Goal: Navigation & Orientation: Find specific page/section

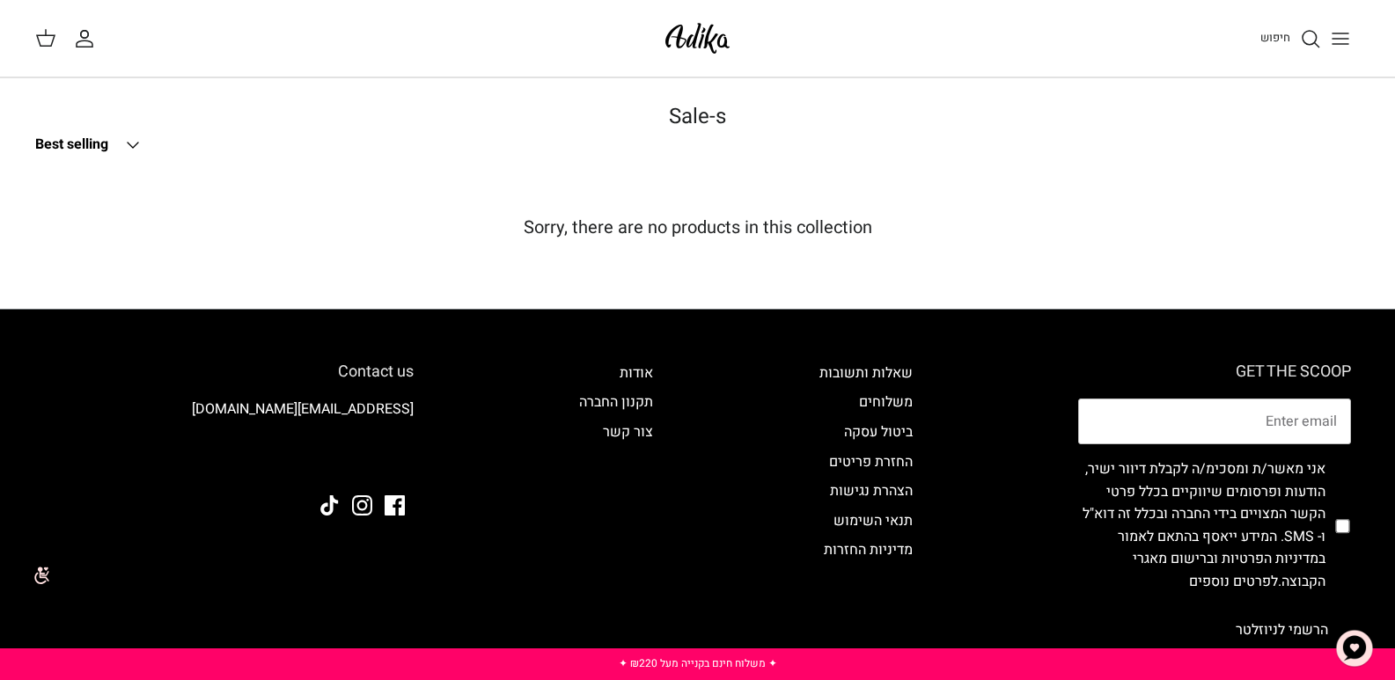
click at [718, 45] on img at bounding box center [697, 38] width 75 height 41
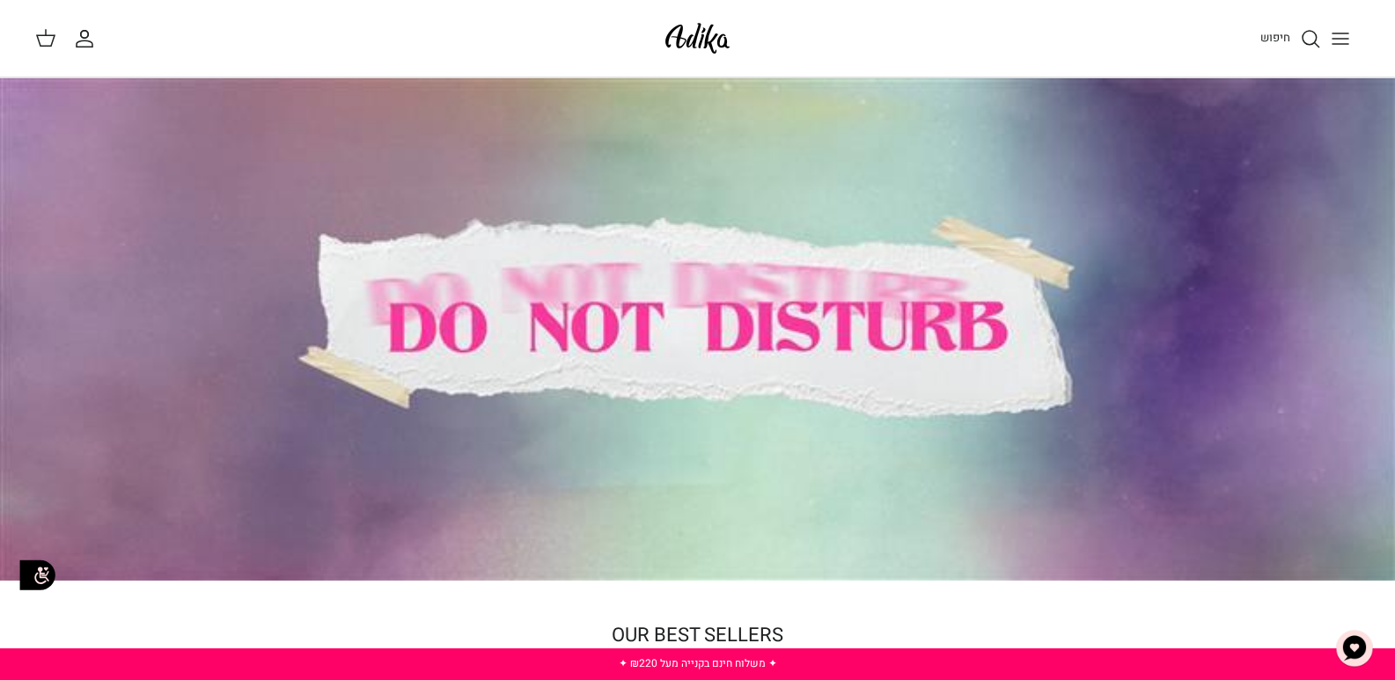
click at [553, 325] on div at bounding box center [697, 329] width 1395 height 502
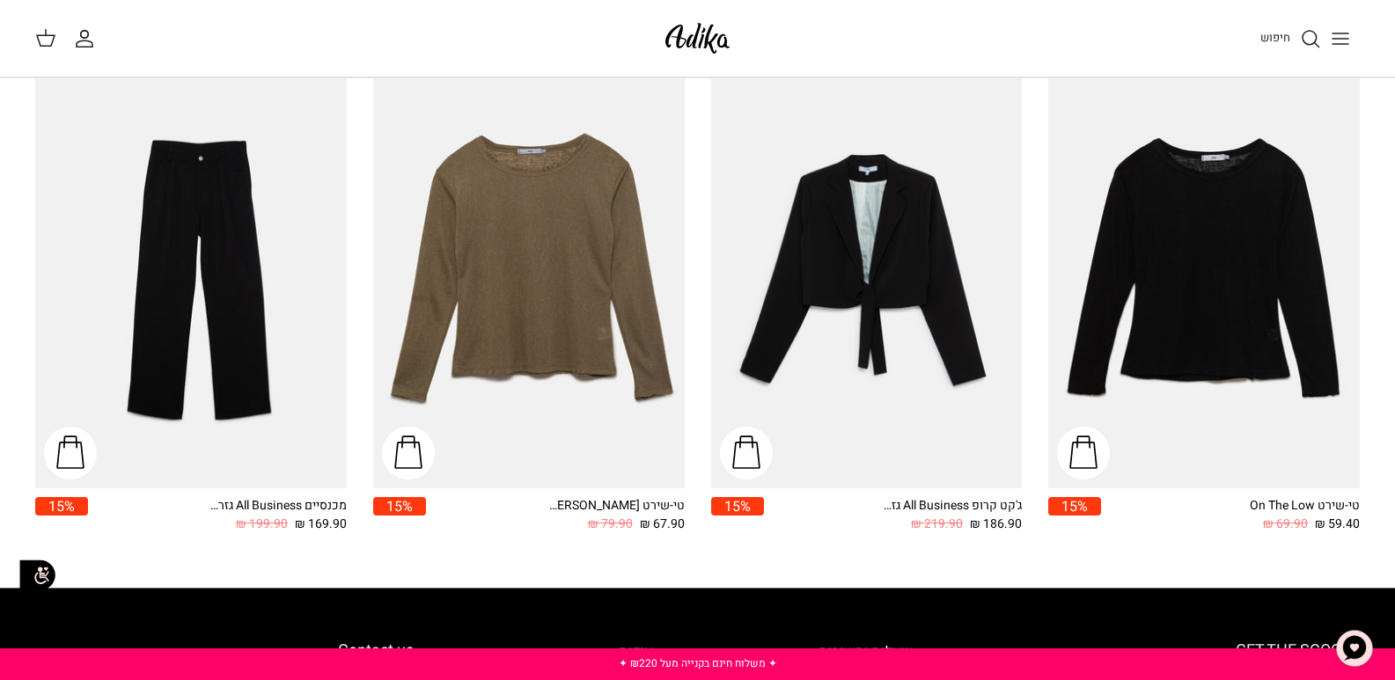
scroll to position [2200, 0]
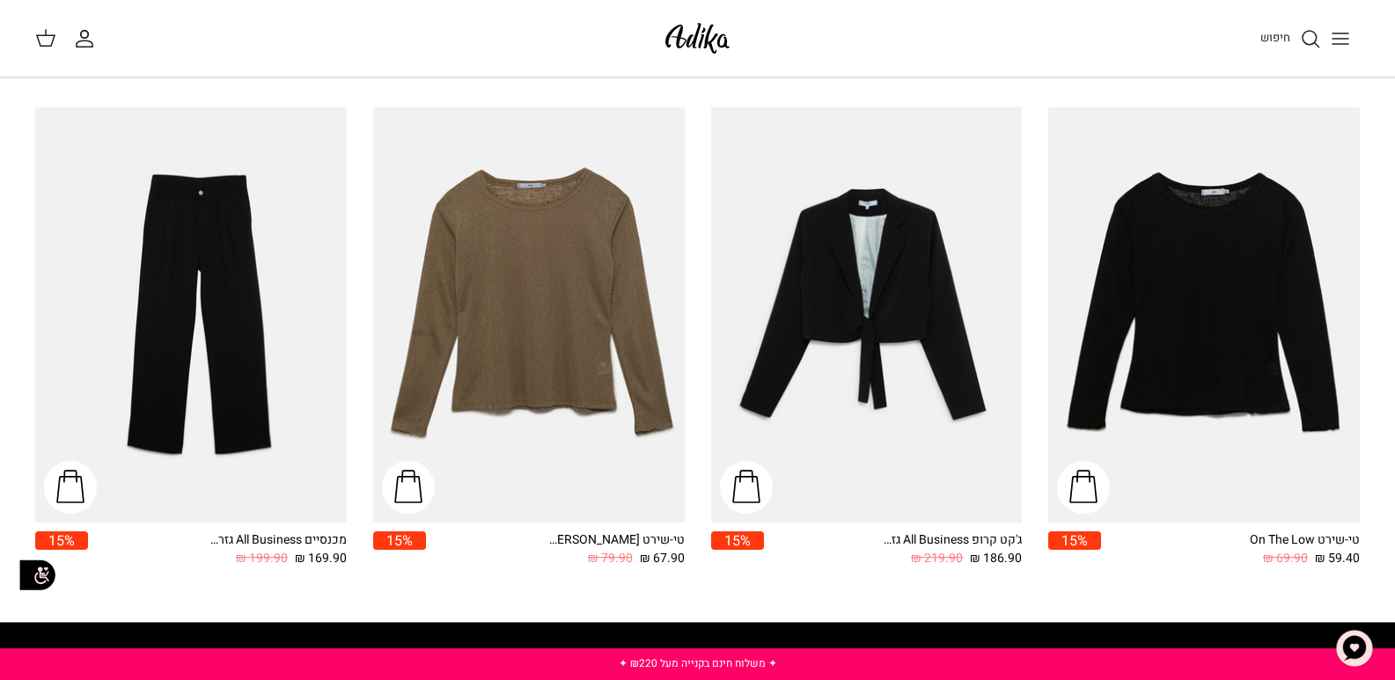
click at [1345, 44] on line "Toggle menu" at bounding box center [1340, 44] width 16 height 0
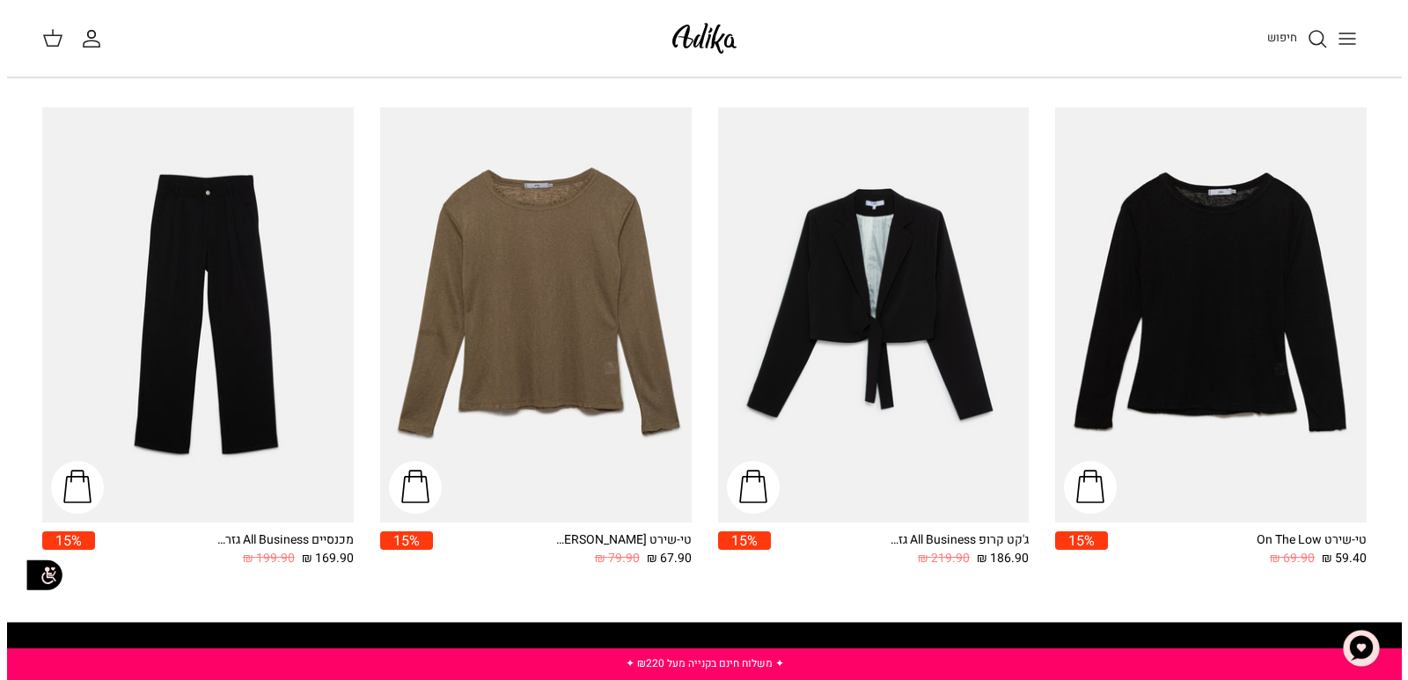
scroll to position [2213, 0]
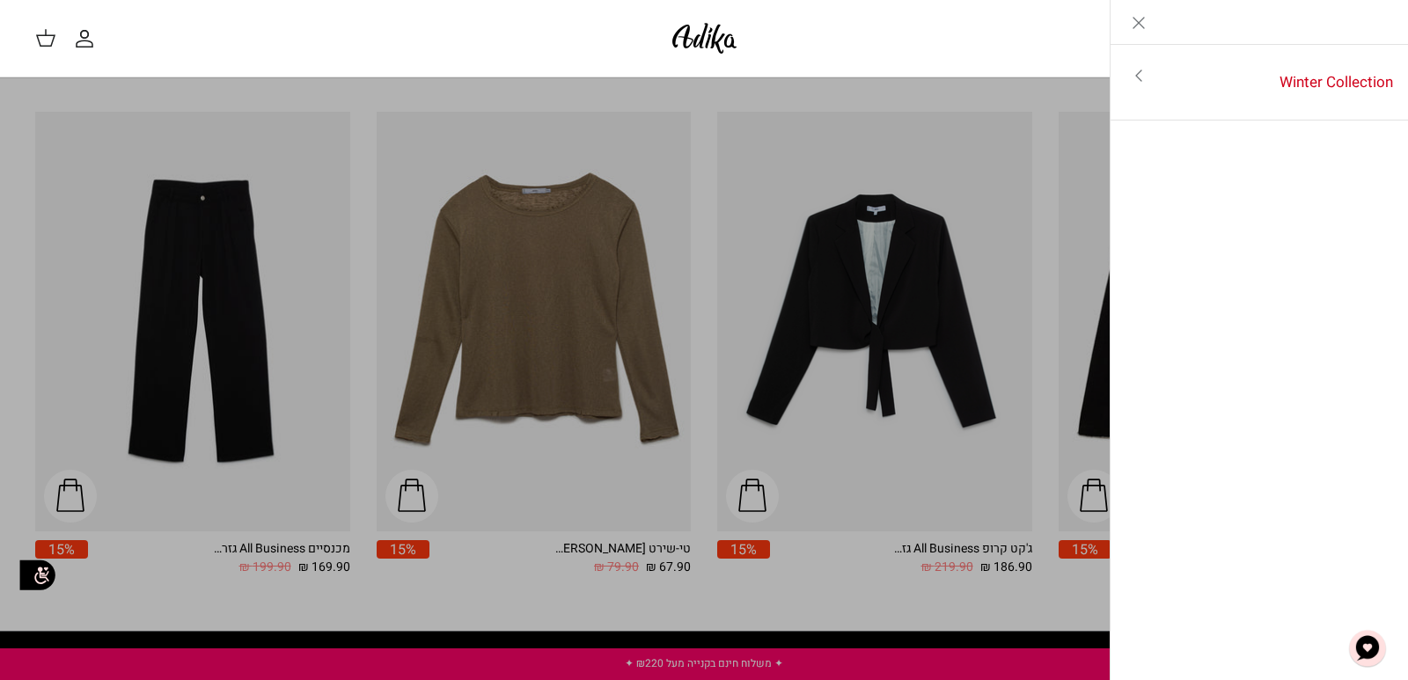
click at [1137, 79] on icon "Toggle menu" at bounding box center [1138, 75] width 21 height 21
click at [1349, 76] on link "לכל הפריטים" at bounding box center [1259, 77] width 281 height 44
